Goal: Task Accomplishment & Management: Use online tool/utility

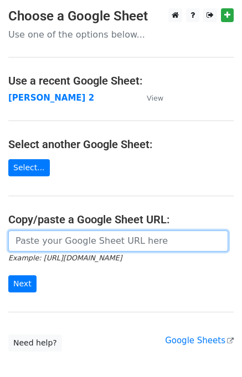
drag, startPoint x: 41, startPoint y: 245, endPoint x: 59, endPoint y: 230, distance: 23.2
click at [41, 245] on input "url" at bounding box center [118, 241] width 220 height 21
click at [63, 246] on input "url" at bounding box center [118, 241] width 220 height 21
type input "https://docs.google.com/spreadsheets/d/1ZDlVQjaDibfPTpoRrnWj8pjn7YSOO7xEi0WZbgJ…"
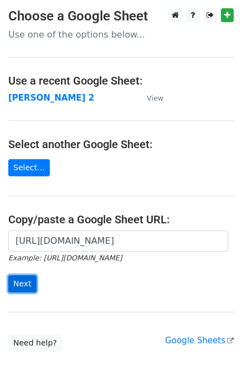
click at [21, 280] on input "Next" at bounding box center [22, 284] width 28 height 17
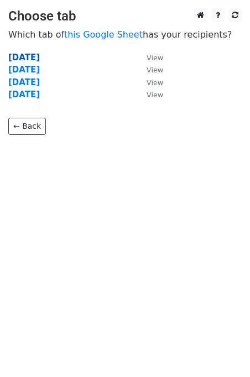
click at [33, 58] on strong "Tuesday" at bounding box center [24, 58] width 32 height 10
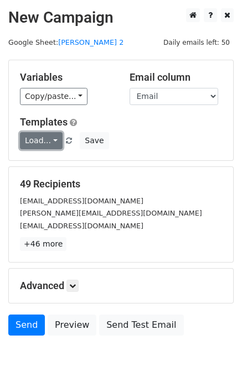
click at [32, 149] on link "Load..." at bounding box center [41, 140] width 43 height 17
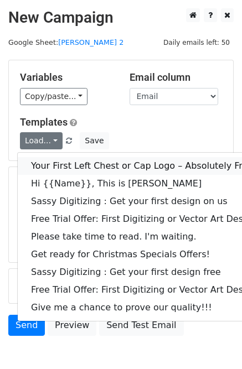
click at [56, 163] on link "Your First Left Chest or Cap Logo – Absolutely Free" at bounding box center [159, 166] width 283 height 18
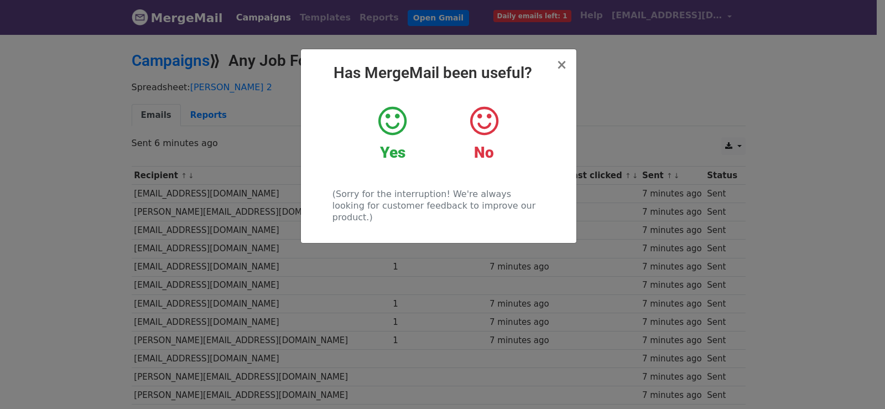
click at [136, 112] on div "× Has MergeMail been useful? Yes No (Sorry for the interruption! We're always l…" at bounding box center [442, 221] width 885 height 376
